Goal: Task Accomplishment & Management: Use online tool/utility

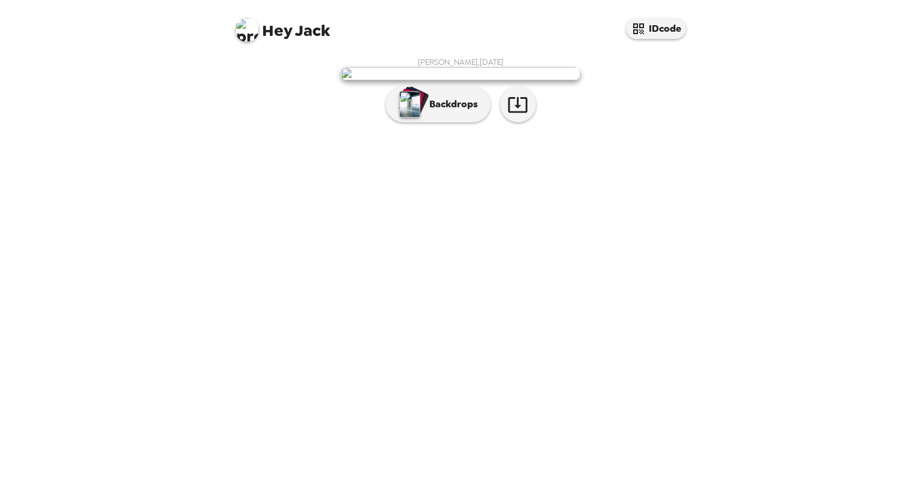
click at [920, 204] on div "Hey Jack IDcode Jack Iasi , 10-08-2025 Backdrops" at bounding box center [460, 247] width 921 height 495
click at [447, 111] on p "Backdrops" at bounding box center [450, 104] width 55 height 14
